Goal: Information Seeking & Learning: Learn about a topic

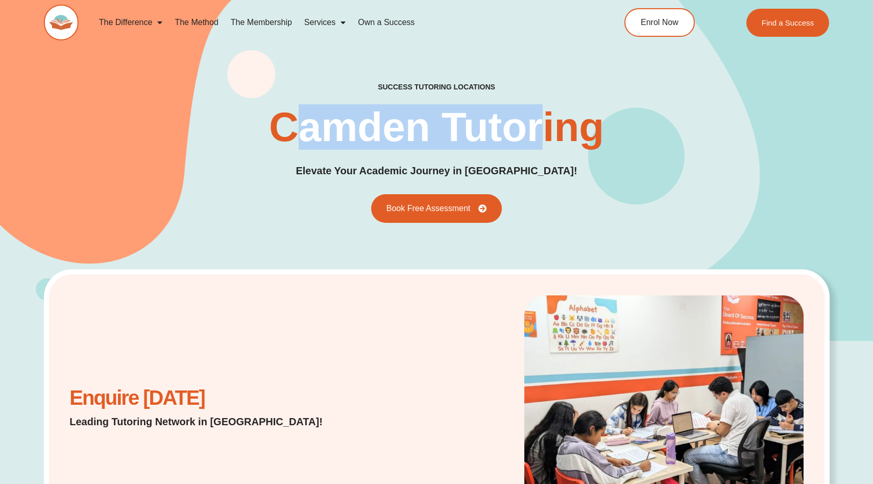
drag, startPoint x: 296, startPoint y: 131, endPoint x: 539, endPoint y: 132, distance: 243.6
click at [539, 132] on h1 "Camden Tutoring" at bounding box center [436, 127] width 335 height 41
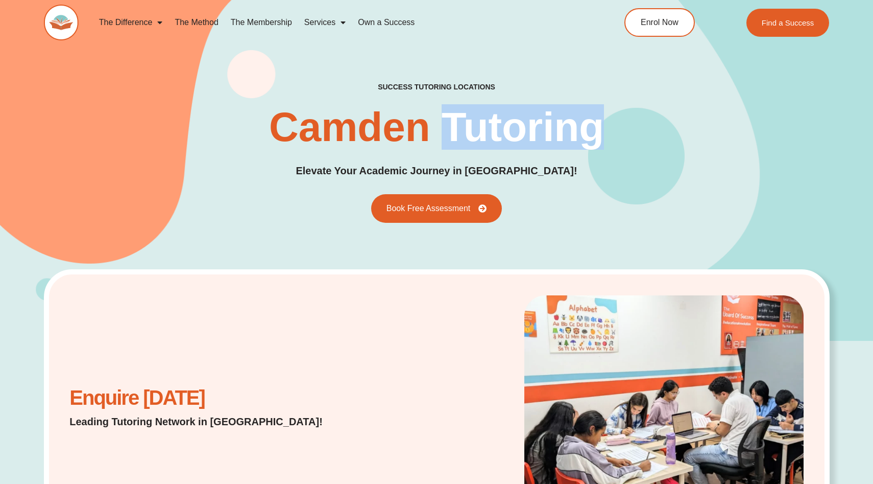
click at [539, 132] on h1 "Camden Tutoring" at bounding box center [436, 127] width 335 height 41
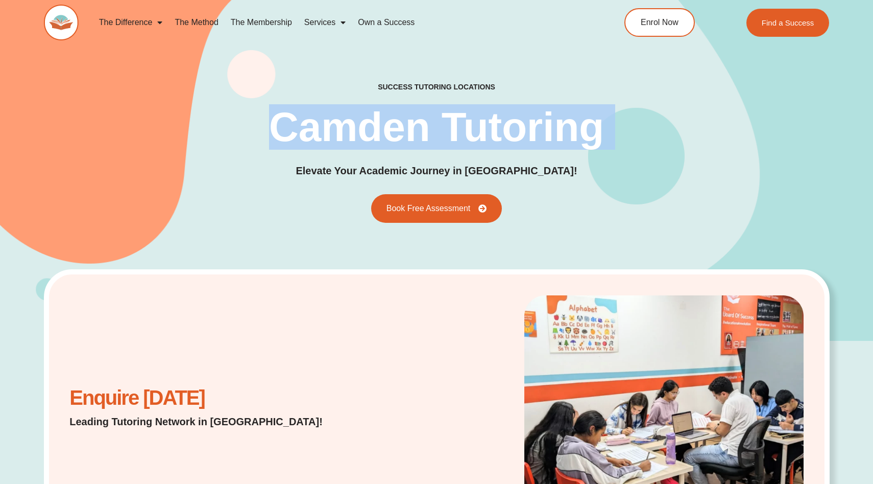
click at [539, 132] on h1 "Camden Tutoring" at bounding box center [436, 127] width 335 height 41
click at [465, 131] on h1 "Camden Tutoring" at bounding box center [436, 127] width 335 height 41
